Goal: Information Seeking & Learning: Learn about a topic

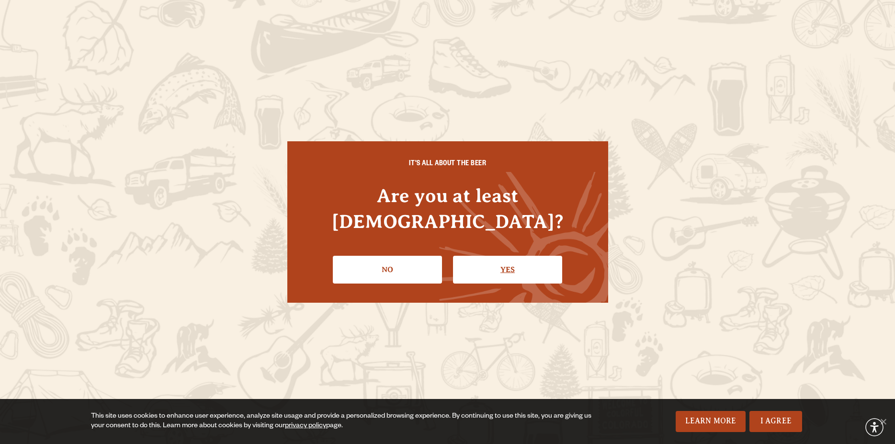
click at [514, 259] on link "Yes" at bounding box center [507, 270] width 109 height 28
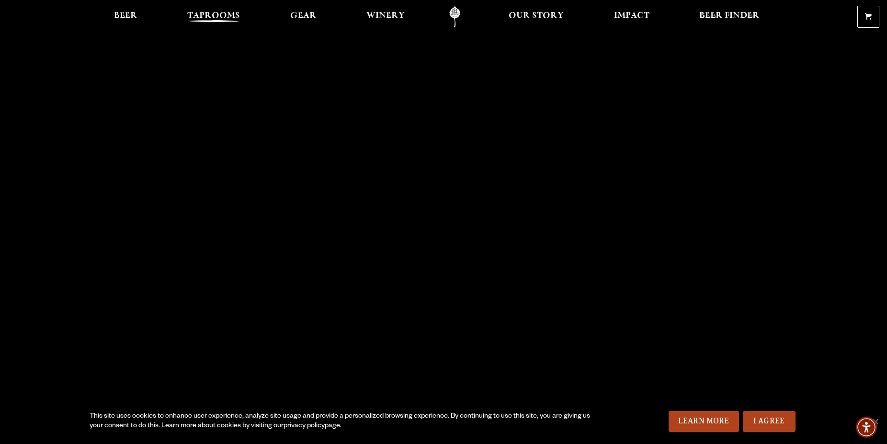
click at [216, 13] on span "Taprooms" at bounding box center [213, 16] width 53 height 8
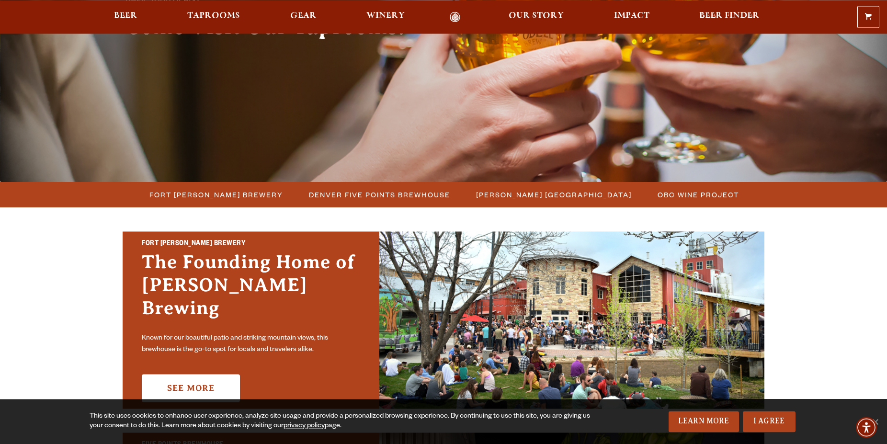
scroll to position [147, 0]
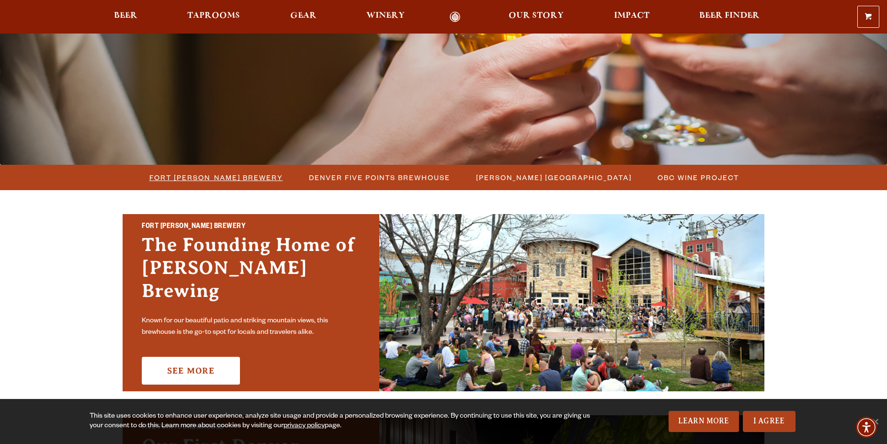
click at [234, 176] on span "Fort [PERSON_NAME] Brewery" at bounding box center [216, 178] width 134 height 14
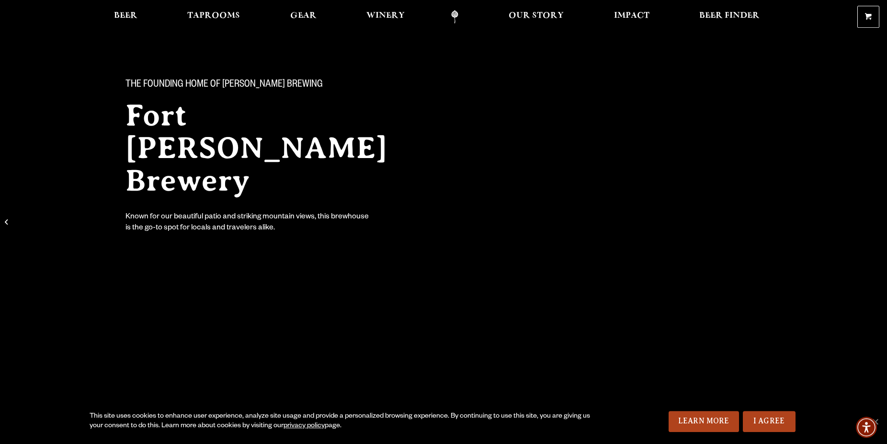
scroll to position [49, 0]
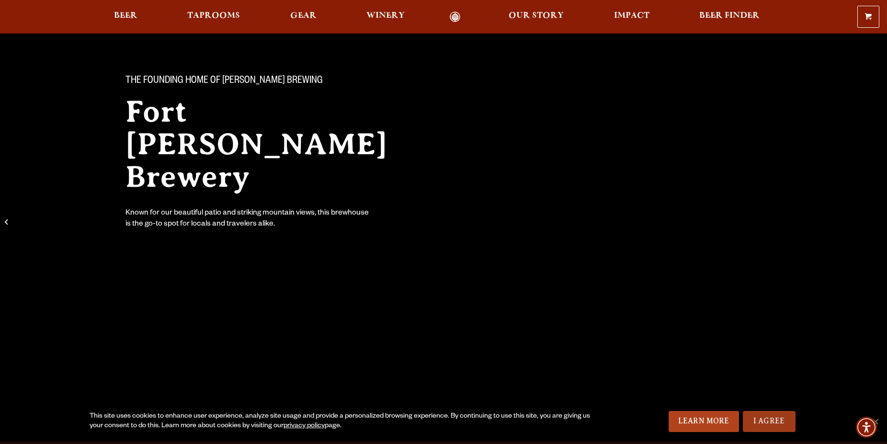
click at [772, 420] on link "I Agree" at bounding box center [769, 421] width 53 height 21
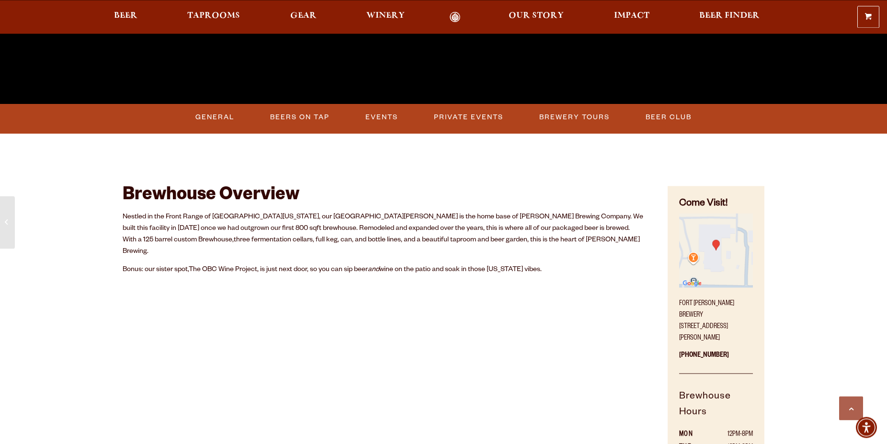
scroll to position [391, 0]
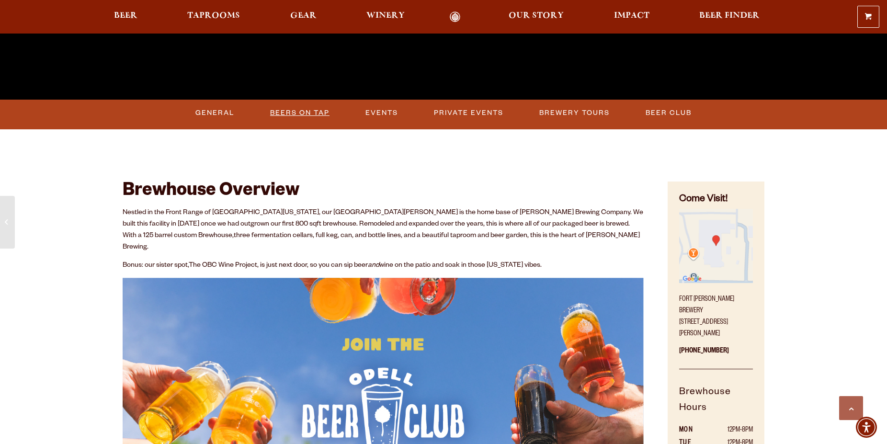
click at [310, 114] on link "Beers on Tap" at bounding box center [299, 113] width 67 height 22
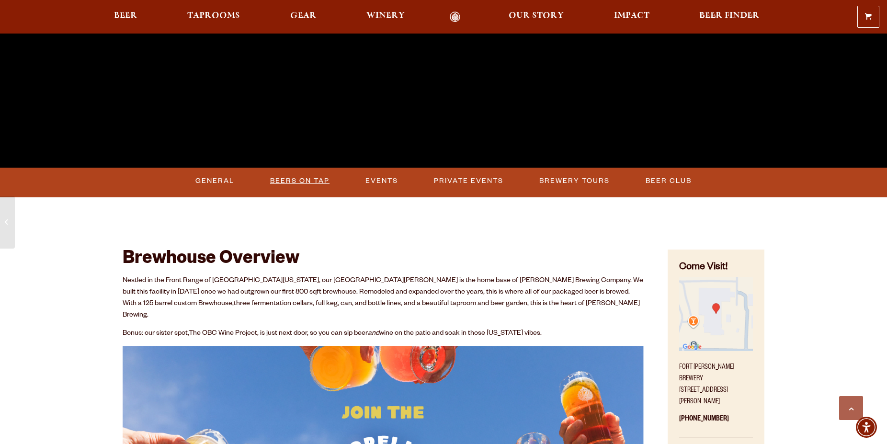
scroll to position [0, 0]
